Goal: Information Seeking & Learning: Learn about a topic

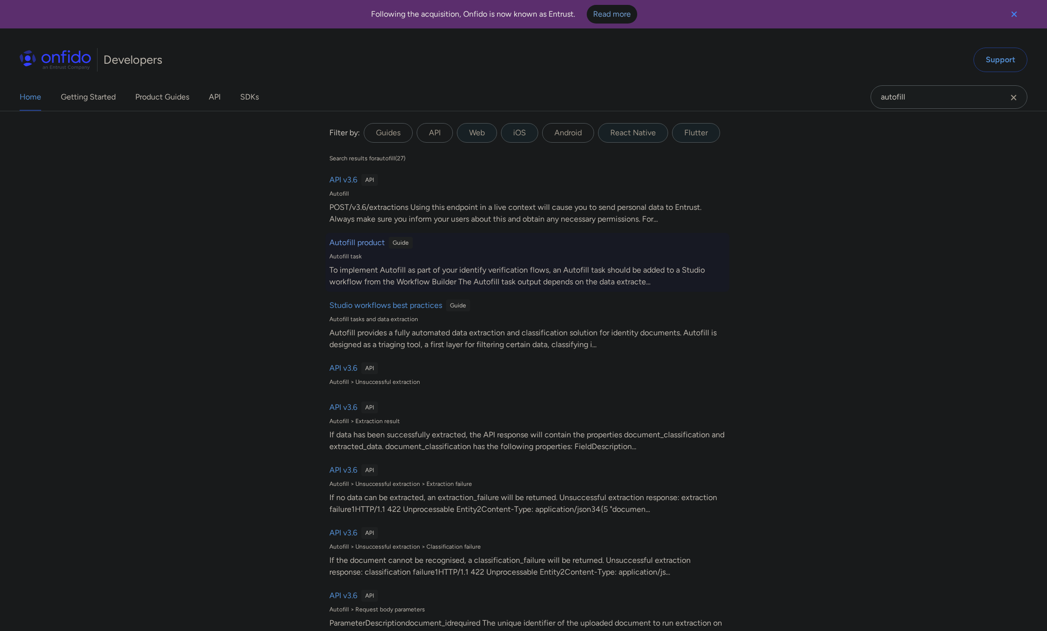
type input "autofill"
click at [363, 244] on h6 "Autofill product" at bounding box center [356, 243] width 55 height 12
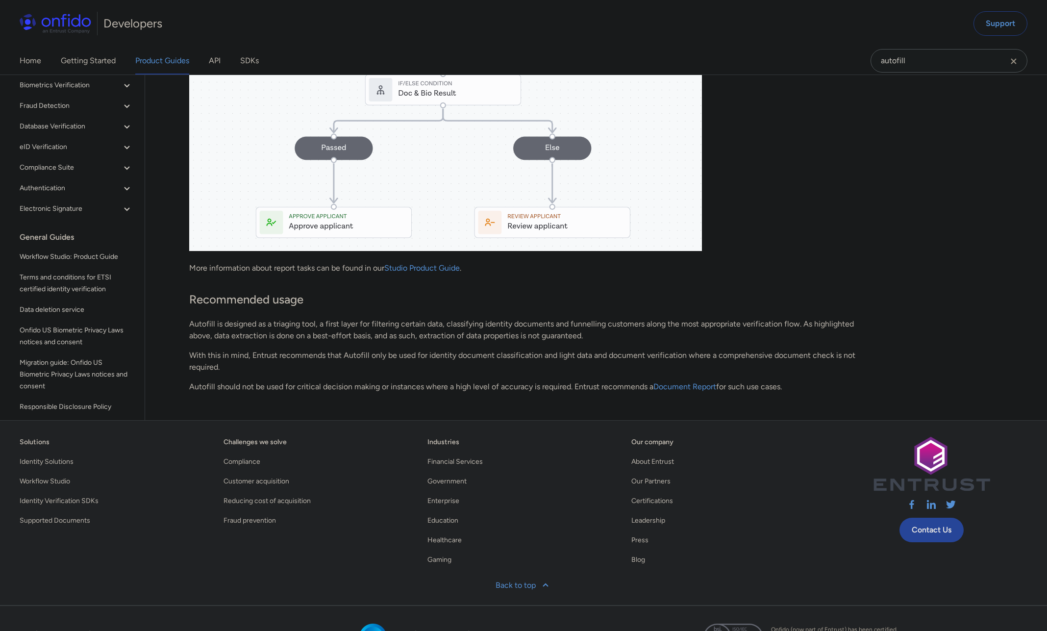
scroll to position [1725, 0]
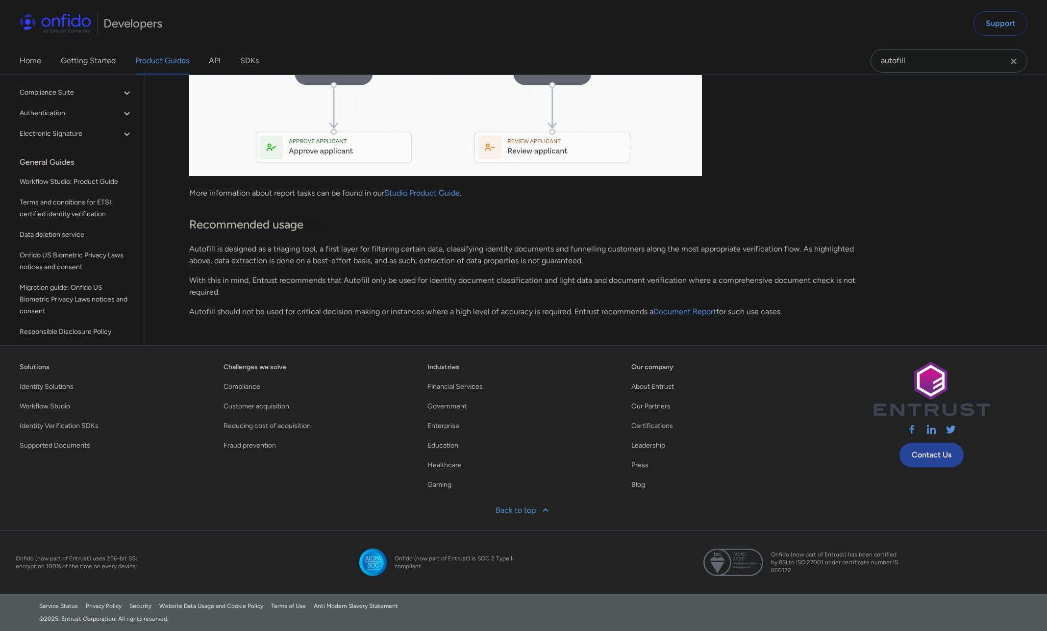
click at [313, 226] on div at bounding box center [314, 226] width 8 height 8
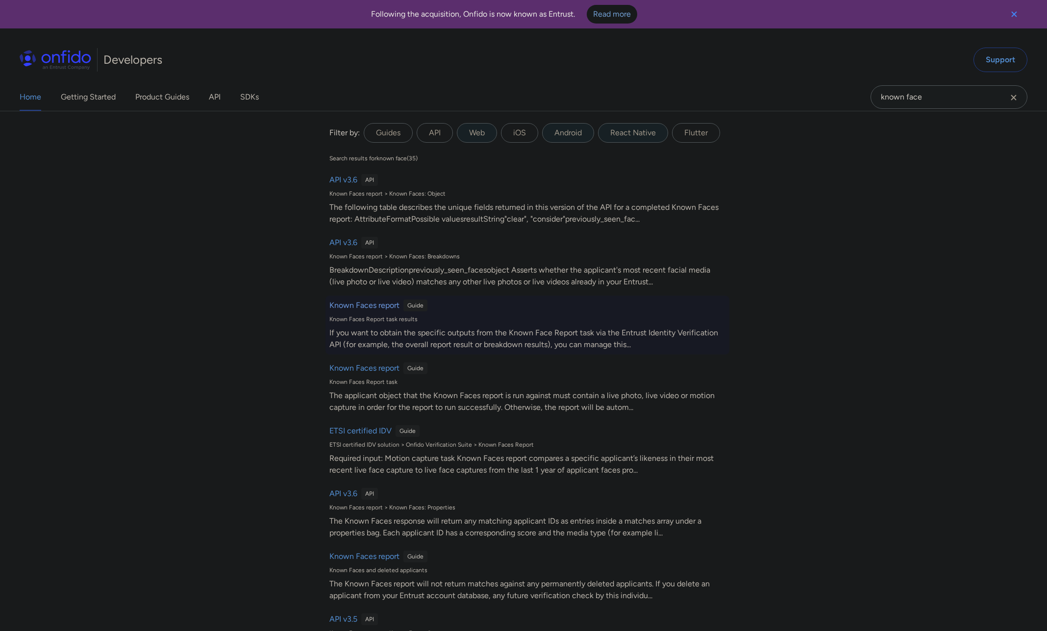
type input "known face"
click at [374, 304] on h6 "Known Faces report" at bounding box center [364, 306] width 70 height 12
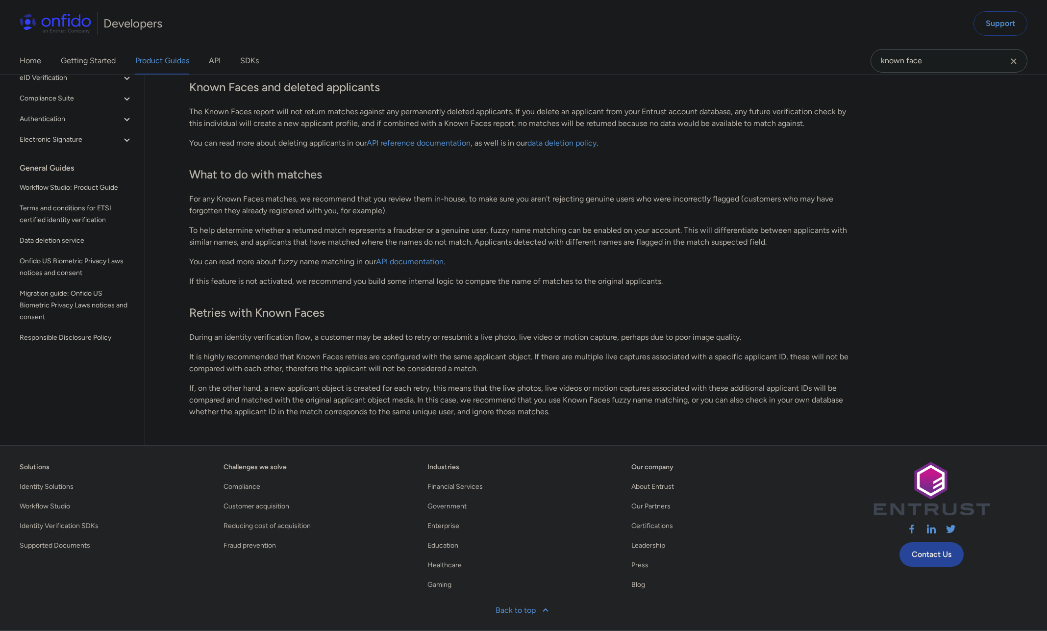
scroll to position [1313, 0]
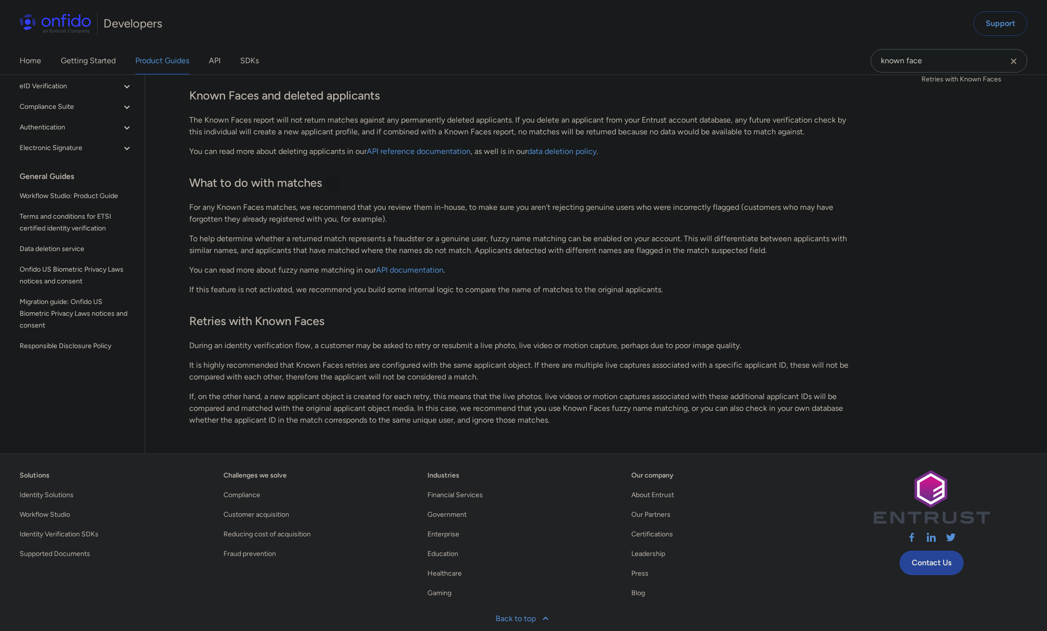
click at [334, 180] on div at bounding box center [333, 184] width 8 height 8
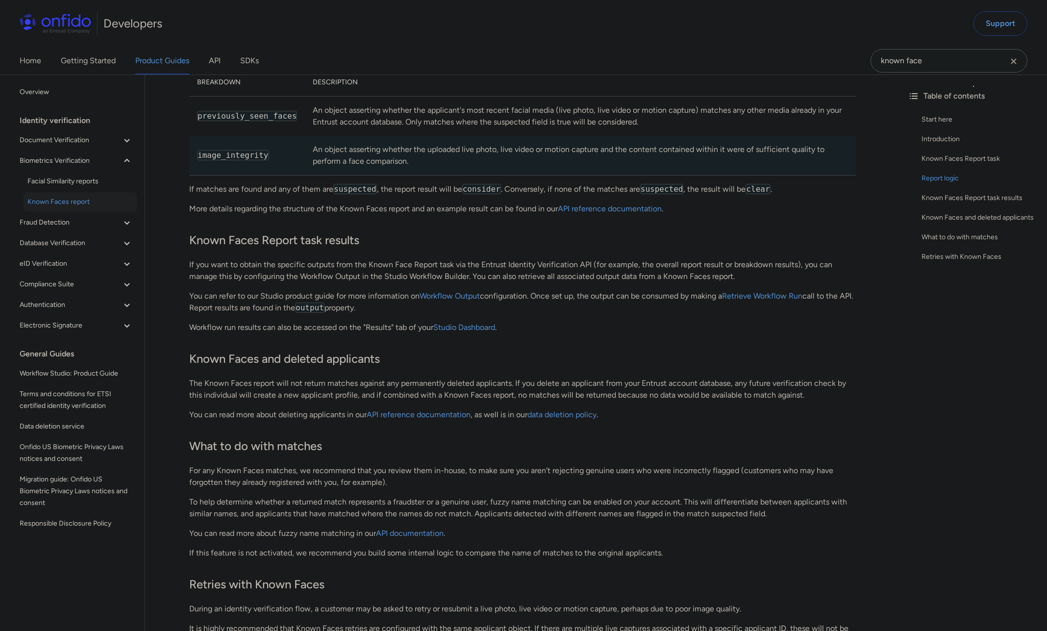
scroll to position [1105, 0]
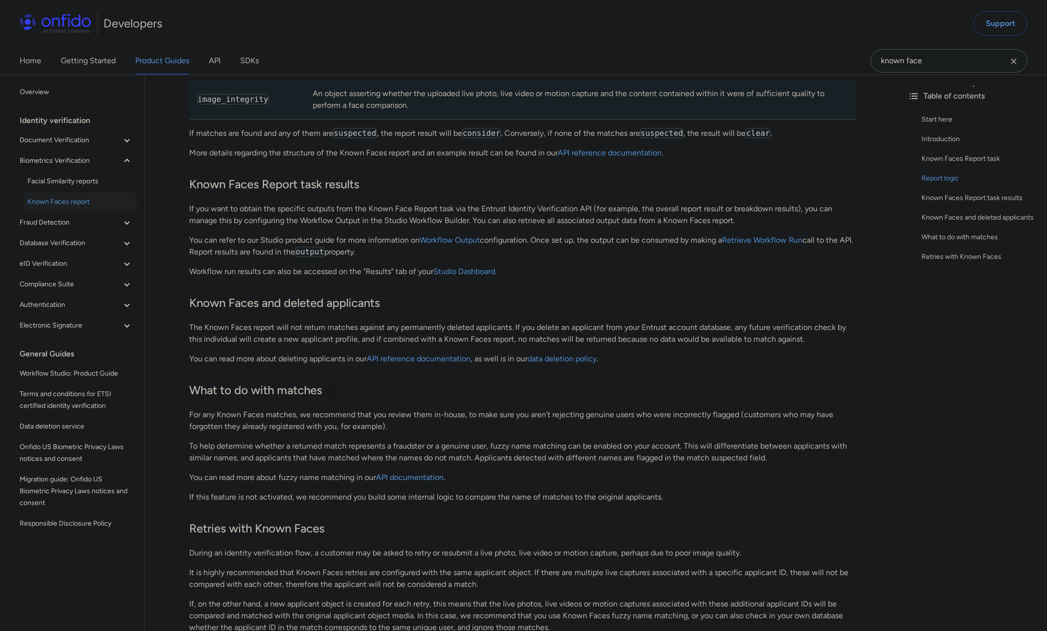
click at [333, 391] on div at bounding box center [333, 391] width 8 height 8
